Goal: Transaction & Acquisition: Purchase product/service

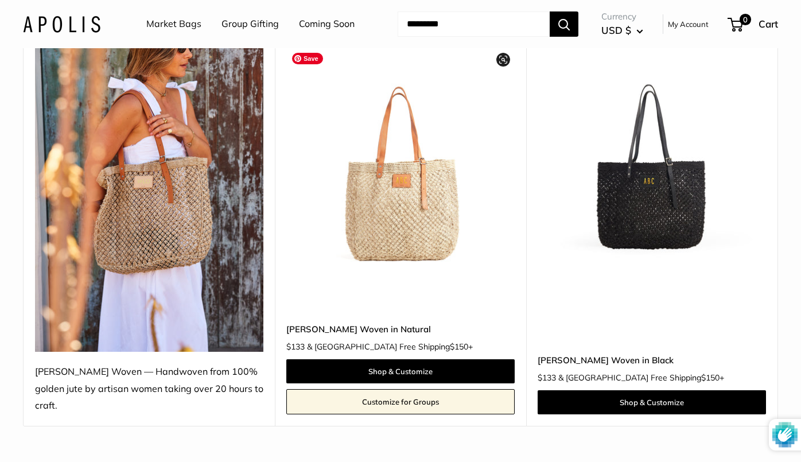
scroll to position [154, 0]
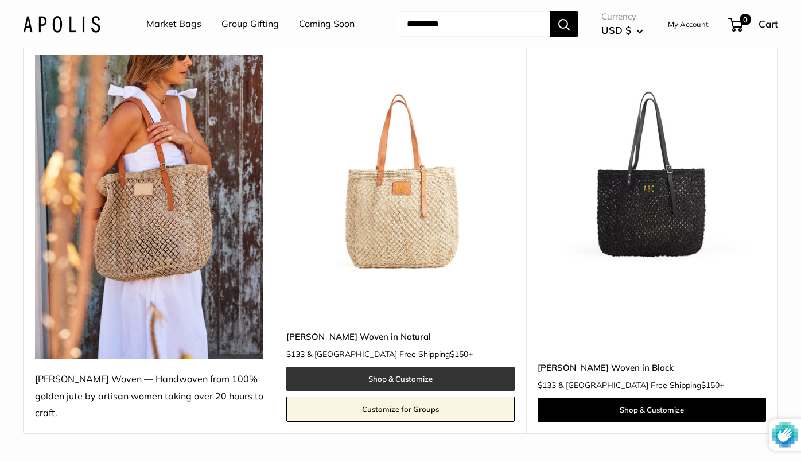
click at [418, 367] on link "Shop & Customize" at bounding box center [400, 379] width 228 height 24
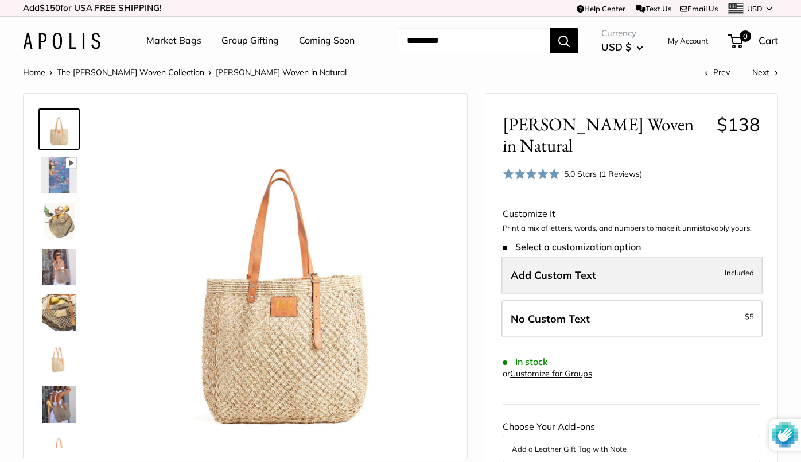
click at [561, 269] on span "Add Custom Text" at bounding box center [554, 275] width 86 height 13
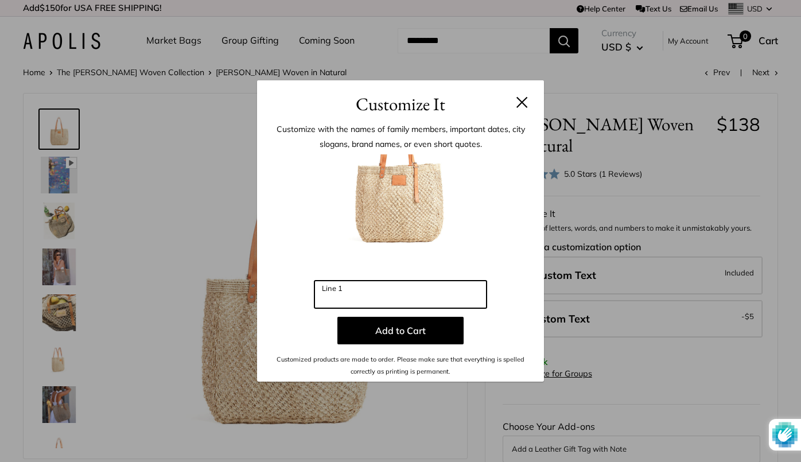
click at [411, 293] on input "Line 1" at bounding box center [401, 295] width 172 height 28
type input "*"
type input "**"
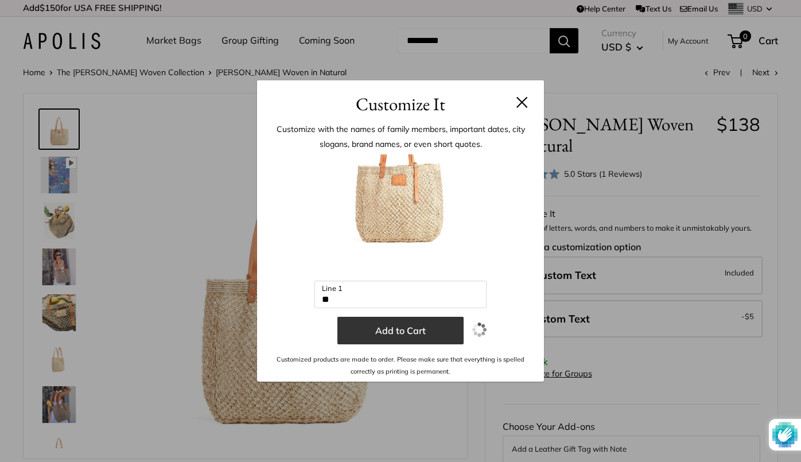
click at [400, 327] on button "Add to Cart" at bounding box center [401, 331] width 126 height 28
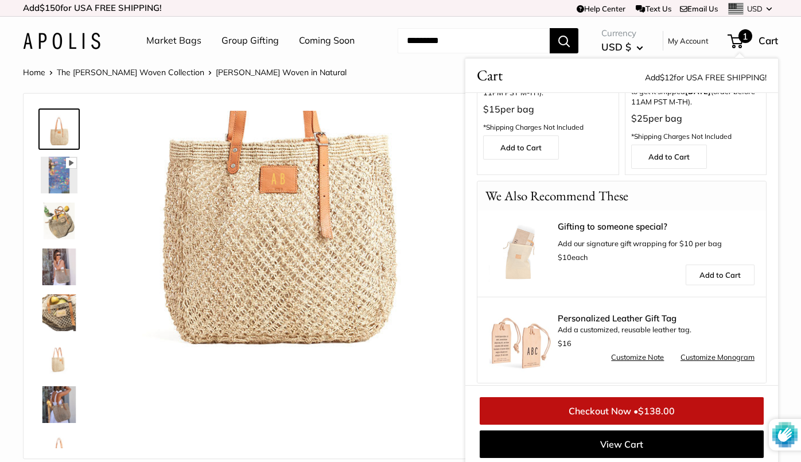
click at [149, 68] on link "The [PERSON_NAME] Woven Collection" at bounding box center [131, 72] width 148 height 10
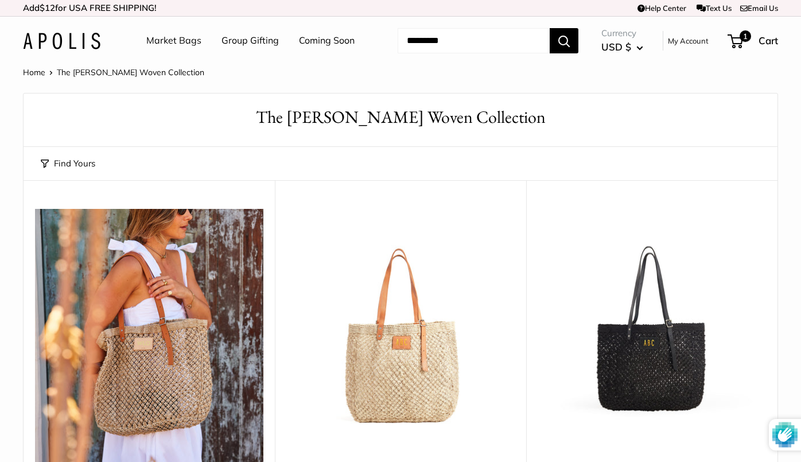
click at [178, 355] on img at bounding box center [149, 361] width 228 height 305
click at [0, 0] on img at bounding box center [0, 0] width 0 height 0
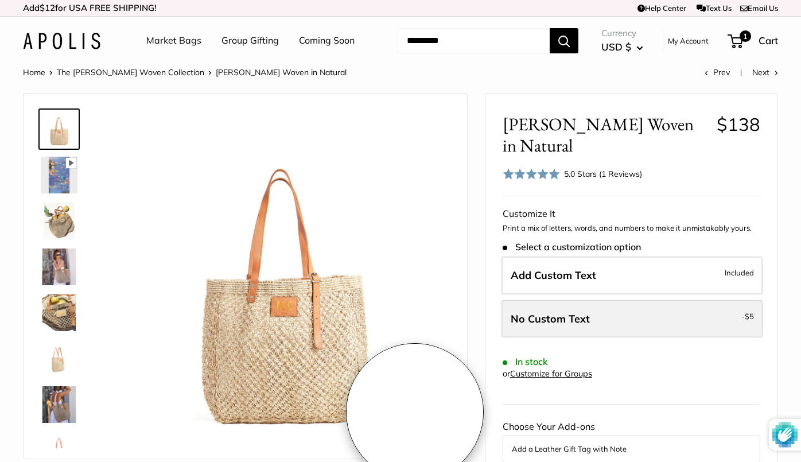
scroll to position [71, 0]
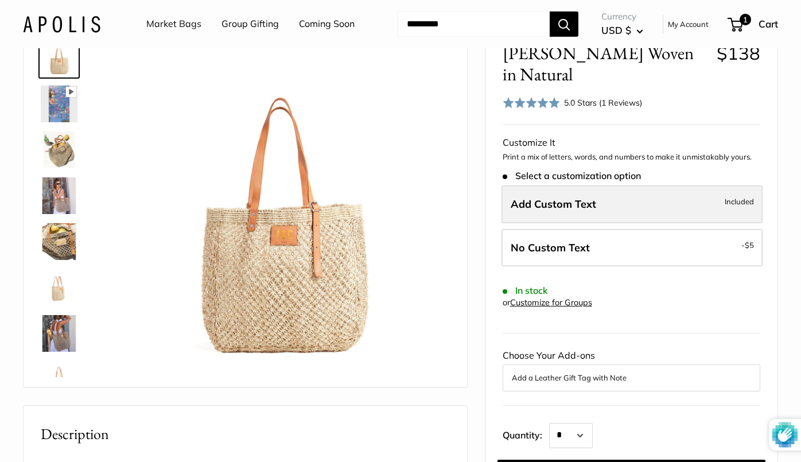
click at [557, 191] on label "Add Custom Text Included" at bounding box center [632, 204] width 261 height 38
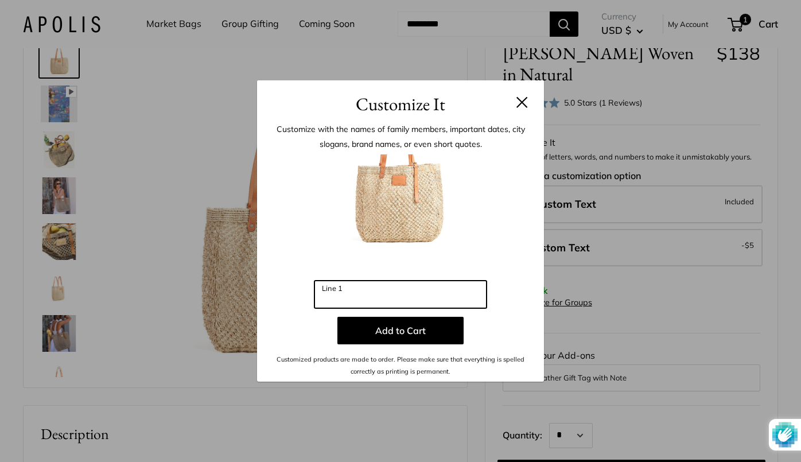
click at [392, 303] on input "Line 1" at bounding box center [401, 295] width 172 height 28
type input "*"
type input "**"
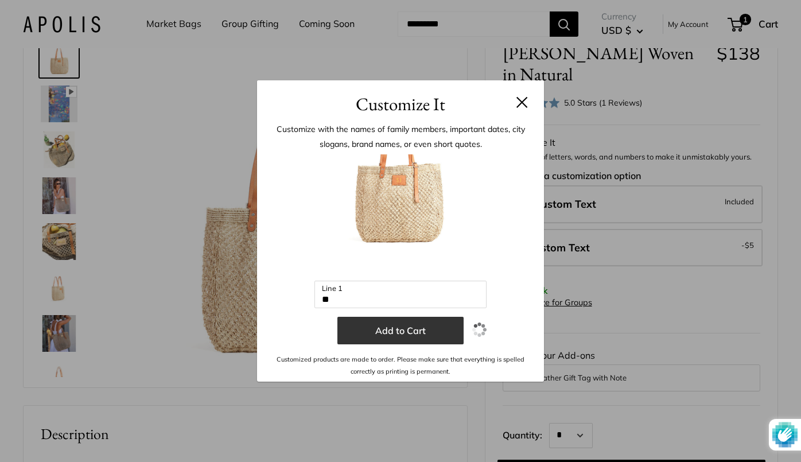
click at [391, 328] on button "Add to Cart" at bounding box center [401, 331] width 126 height 28
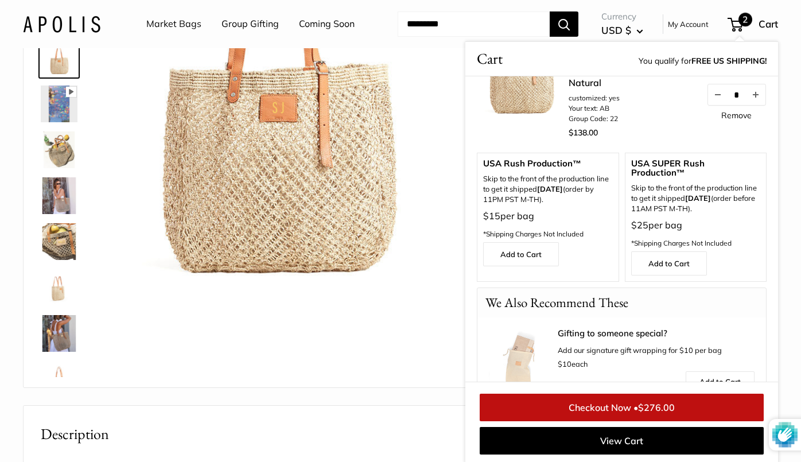
scroll to position [264, 0]
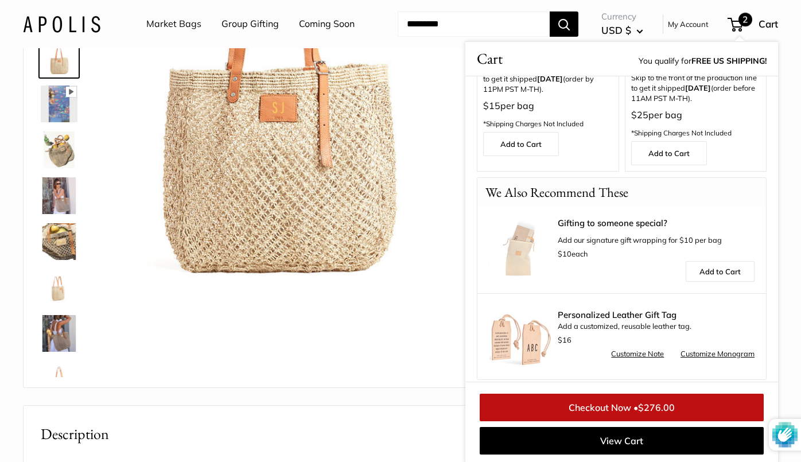
click at [735, 27] on span "2" at bounding box center [735, 25] width 15 height 14
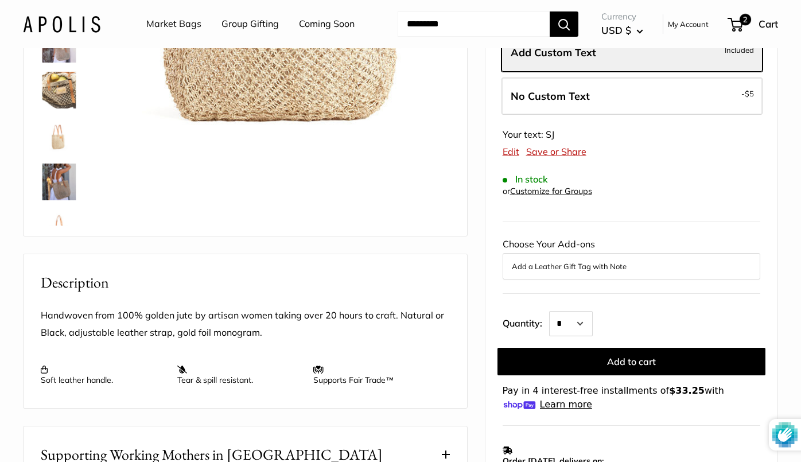
scroll to position [224, 0]
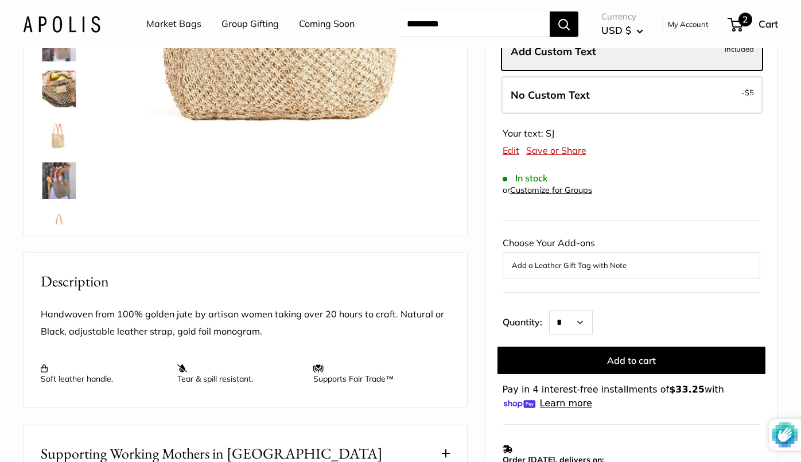
click at [752, 26] on div "2 Cart" at bounding box center [753, 24] width 49 height 18
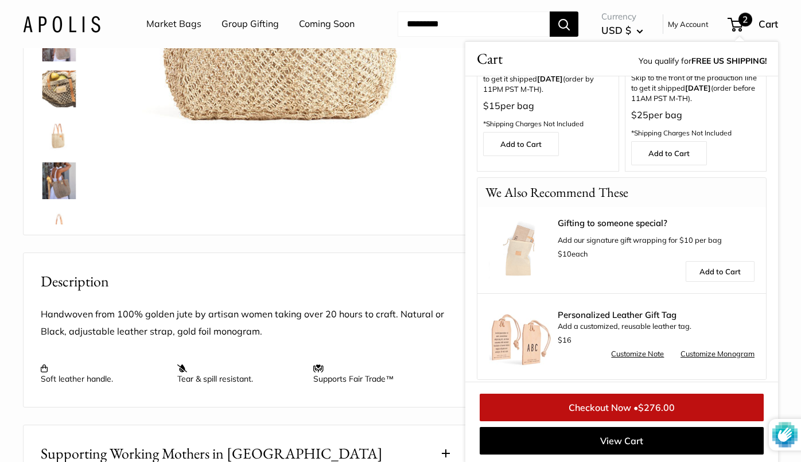
click at [730, 24] on span "2" at bounding box center [735, 25] width 15 height 14
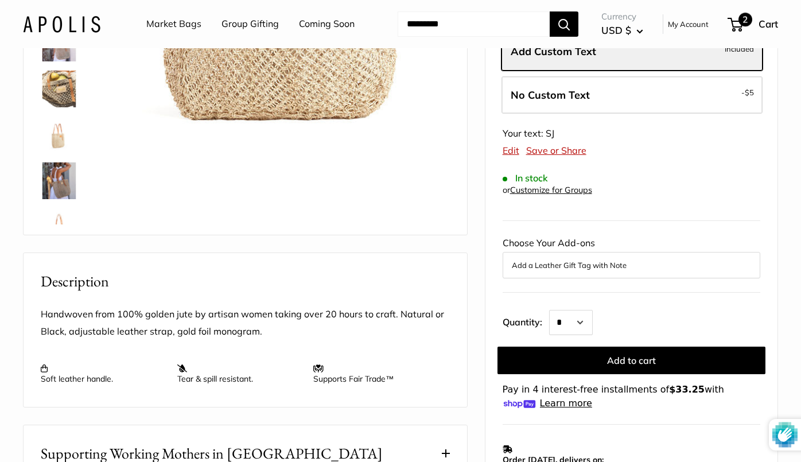
click at [730, 24] on span "2" at bounding box center [735, 25] width 15 height 14
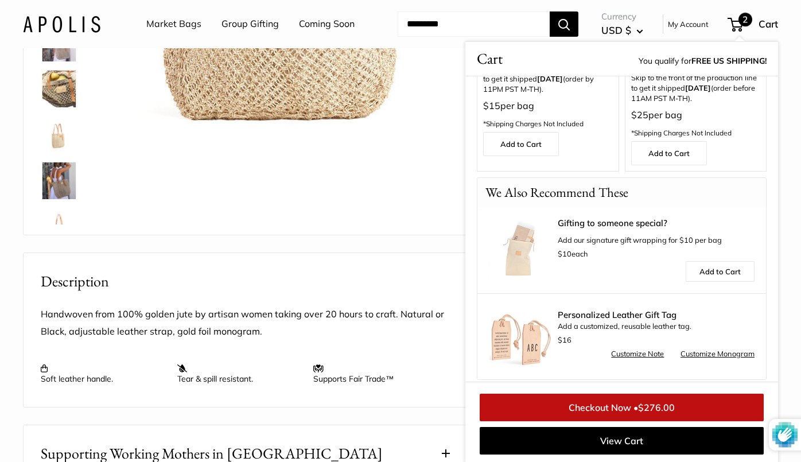
click at [597, 411] on link "Checkout Now • $276.00" at bounding box center [622, 408] width 284 height 28
